Goal: Transaction & Acquisition: Subscribe to service/newsletter

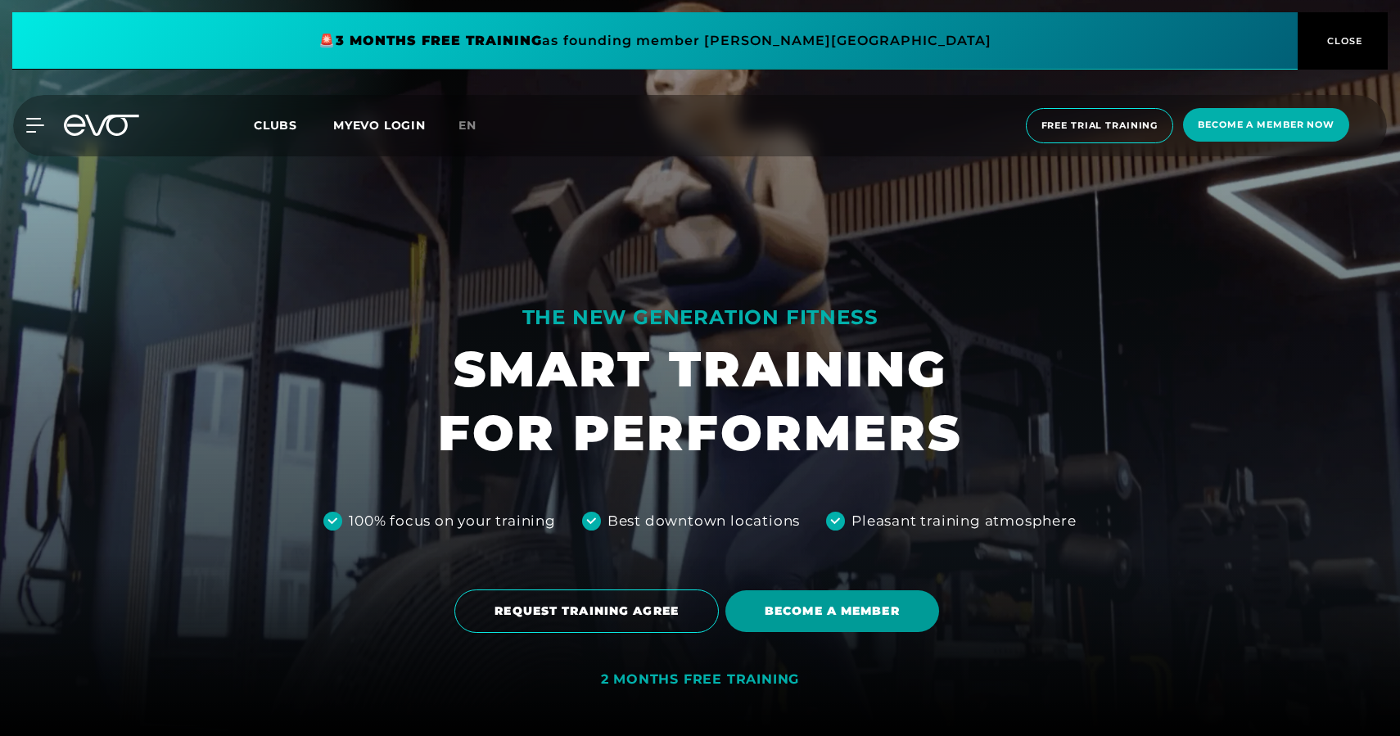
scroll to position [90, 0]
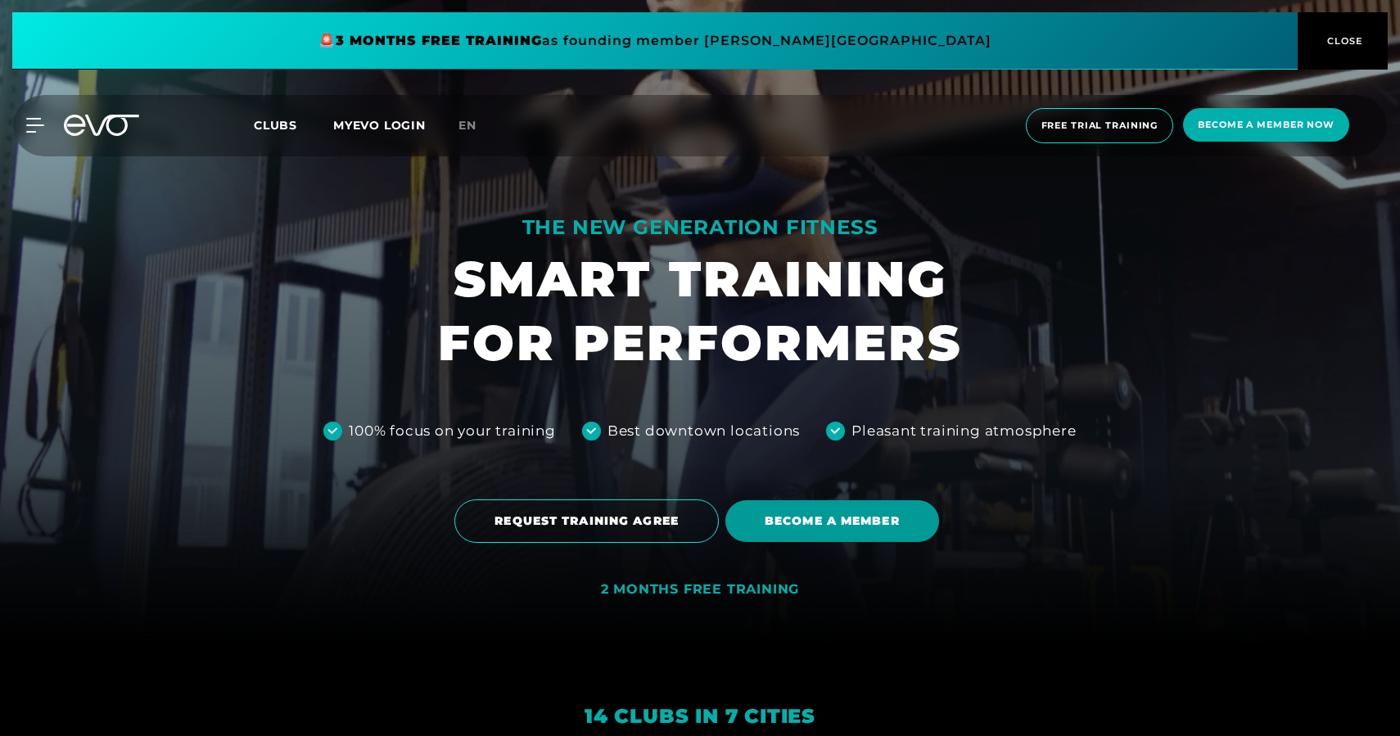
click at [807, 531] on span "BECOME A MEMBER" at bounding box center [832, 521] width 214 height 42
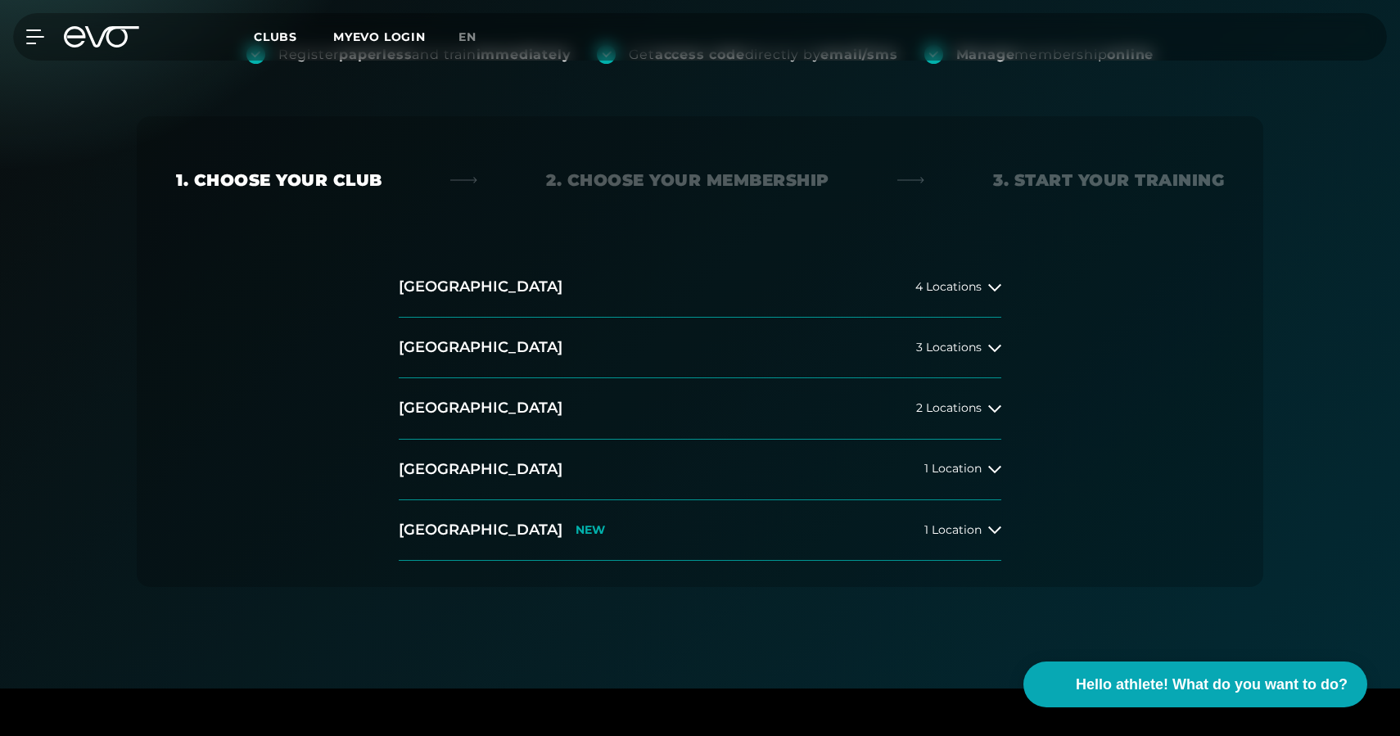
scroll to position [263, 0]
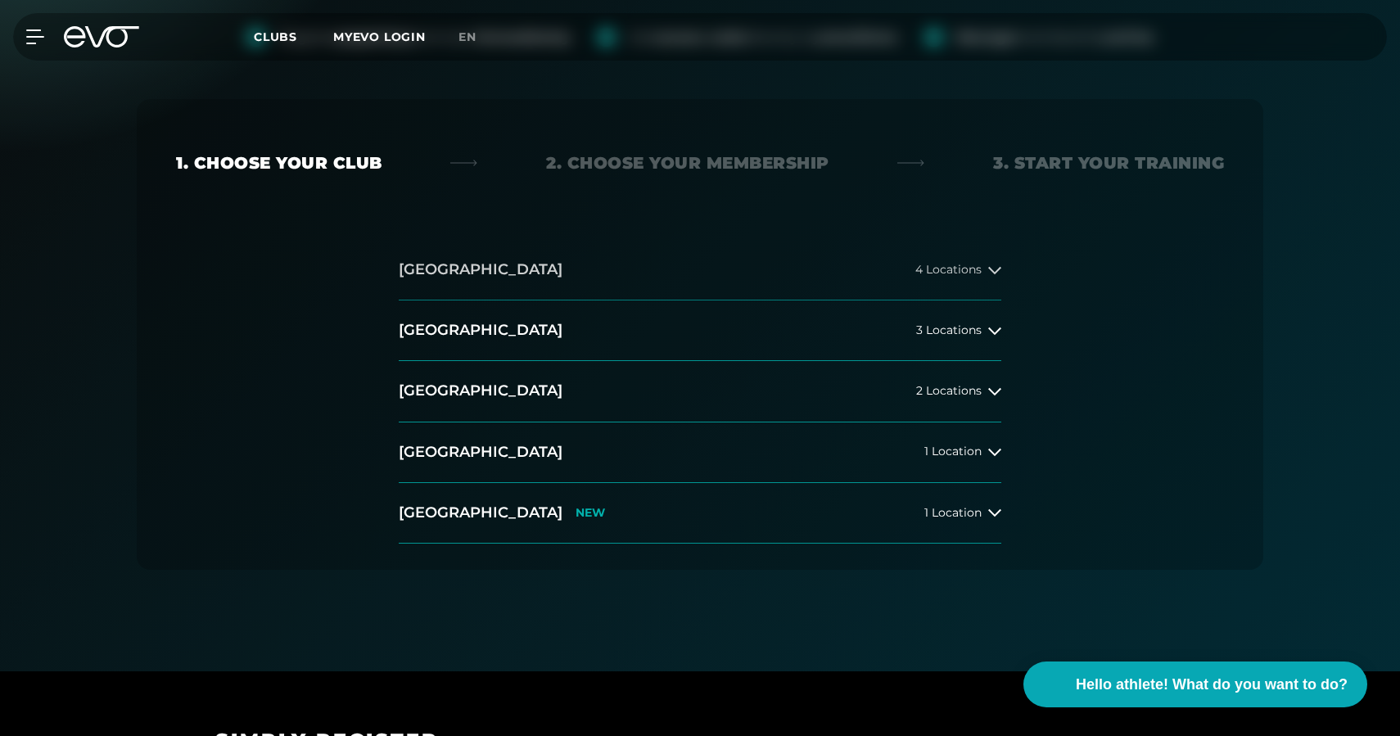
click at [665, 258] on button "[GEOGRAPHIC_DATA] 4 Locations" at bounding box center [700, 270] width 603 height 61
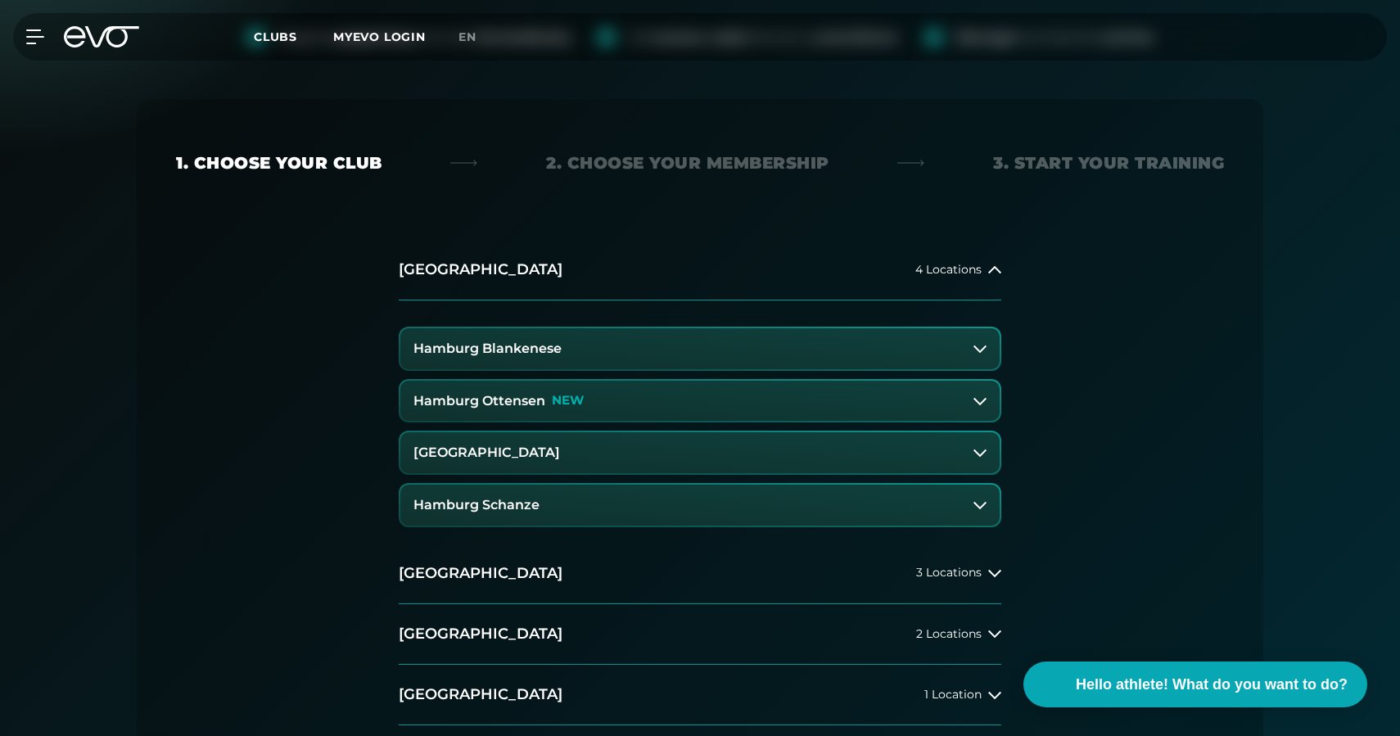
click at [603, 400] on button "Hamburg Ottensen NEW" at bounding box center [699, 401] width 599 height 41
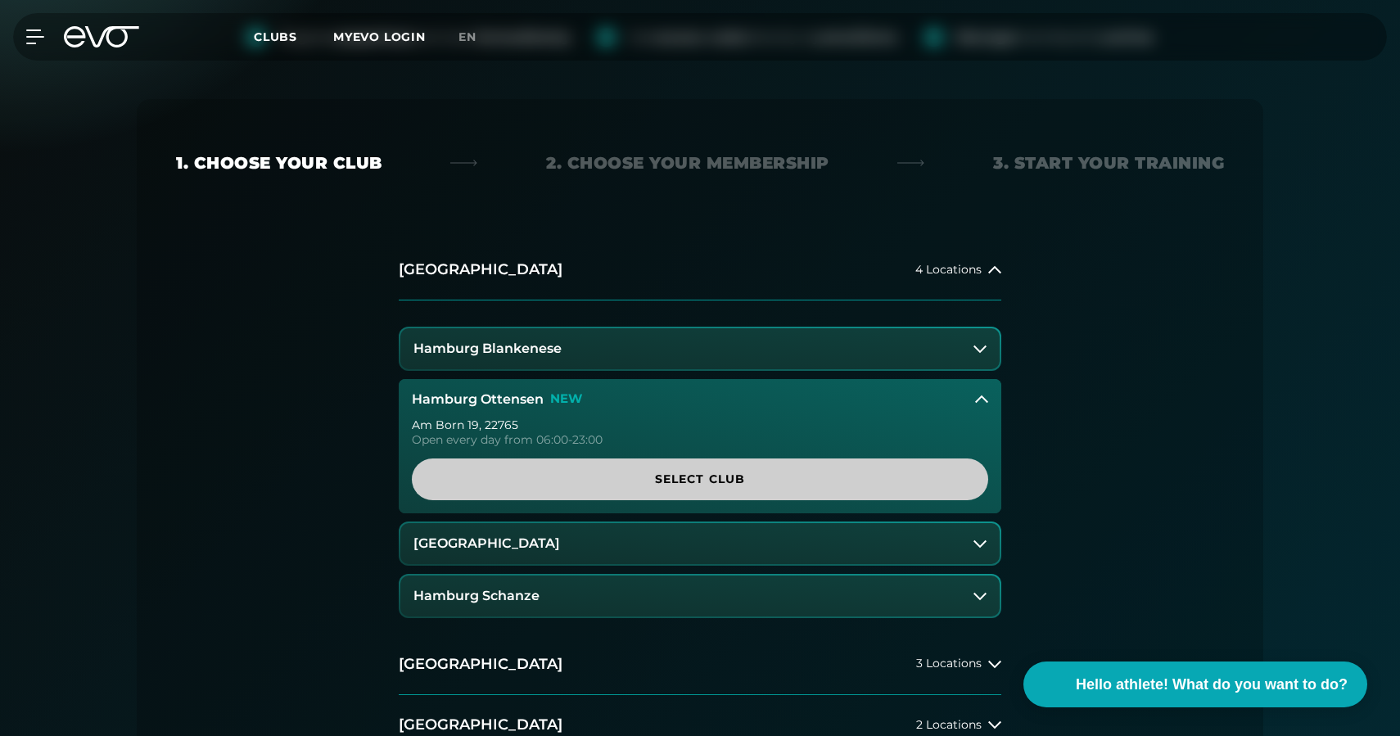
click at [680, 482] on span "Select Club" at bounding box center [700, 479] width 498 height 17
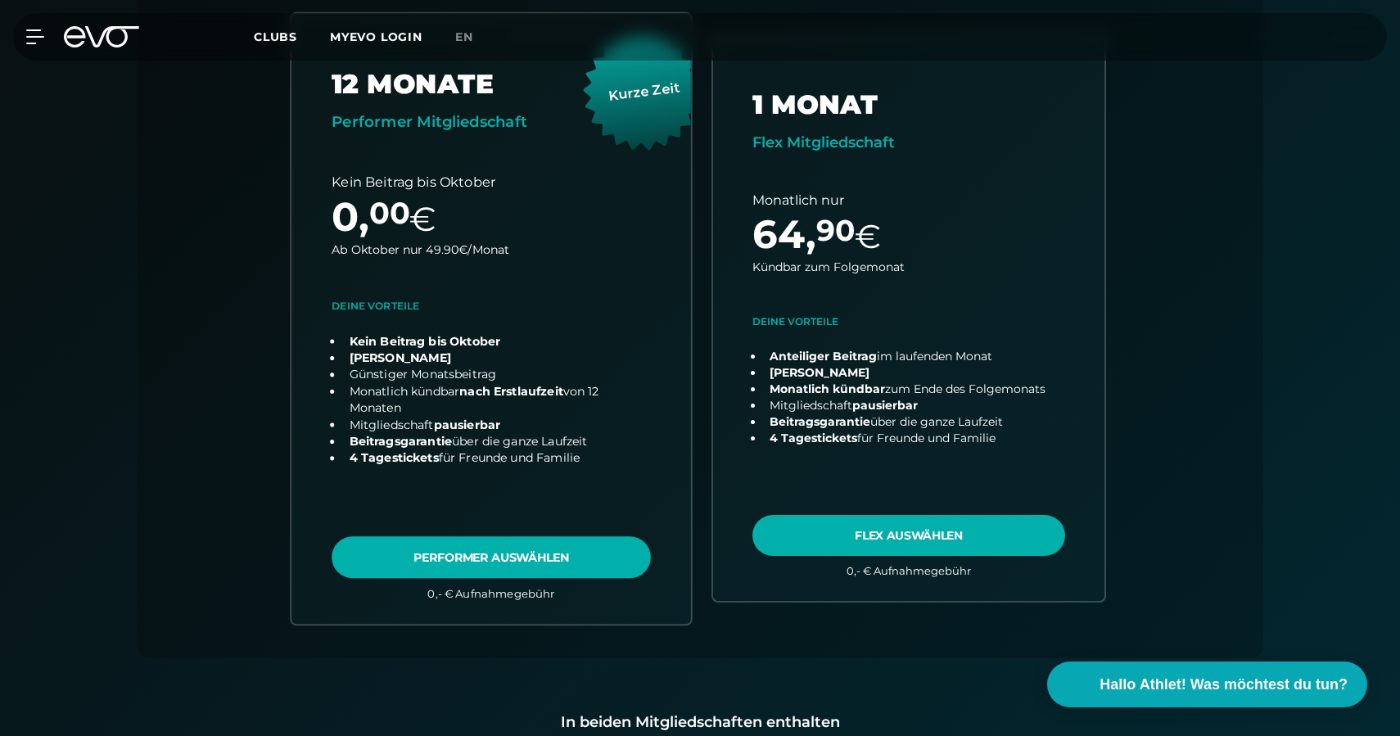
scroll to position [575, 0]
click at [577, 554] on link "choose plan" at bounding box center [492, 317] width 400 height 610
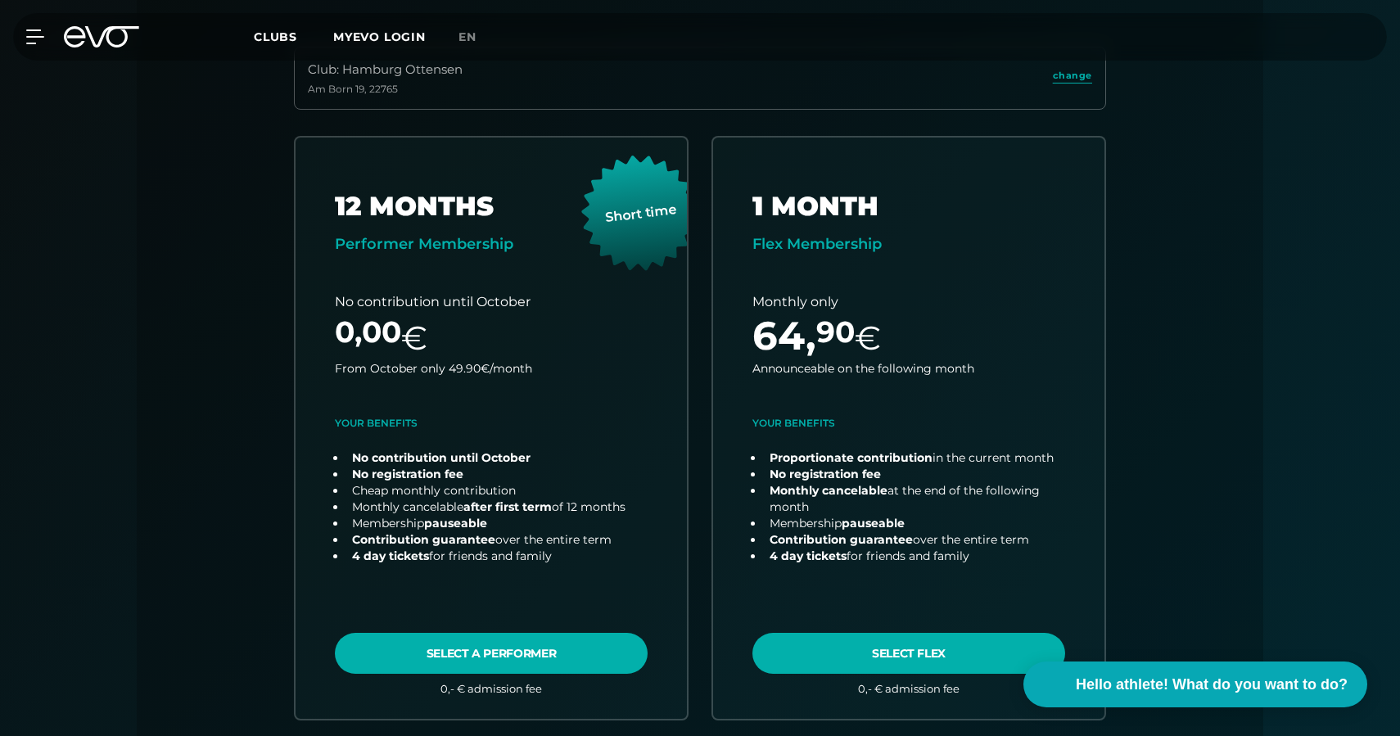
scroll to position [495, 0]
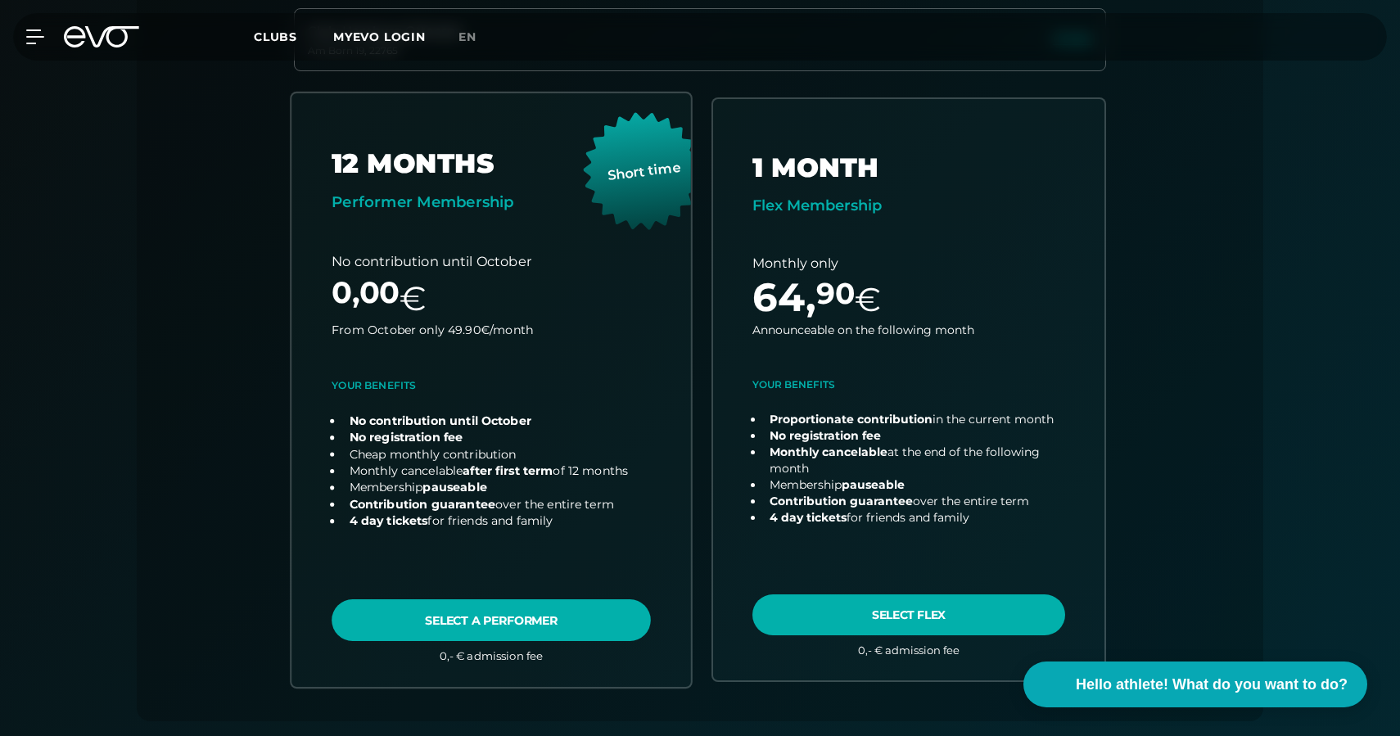
click at [516, 623] on link "choose plan" at bounding box center [492, 390] width 400 height 594
